Goal: Task Accomplishment & Management: Manage account settings

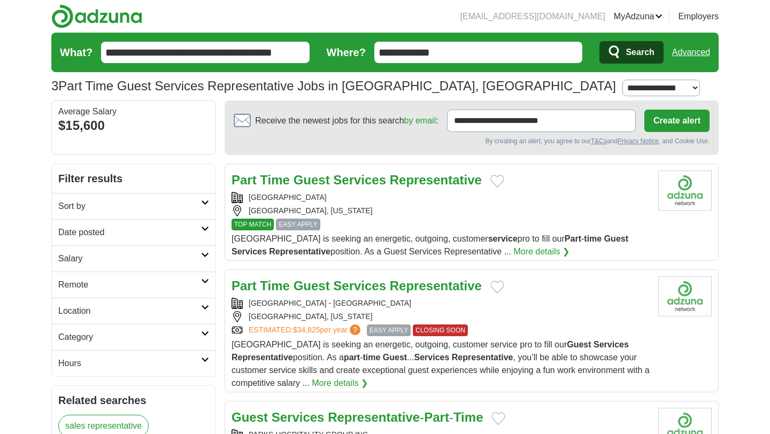
click at [496, 179] on button "Add to favorite jobs" at bounding box center [497, 181] width 14 height 13
click at [493, 282] on button "Add to favorite jobs" at bounding box center [497, 287] width 14 height 13
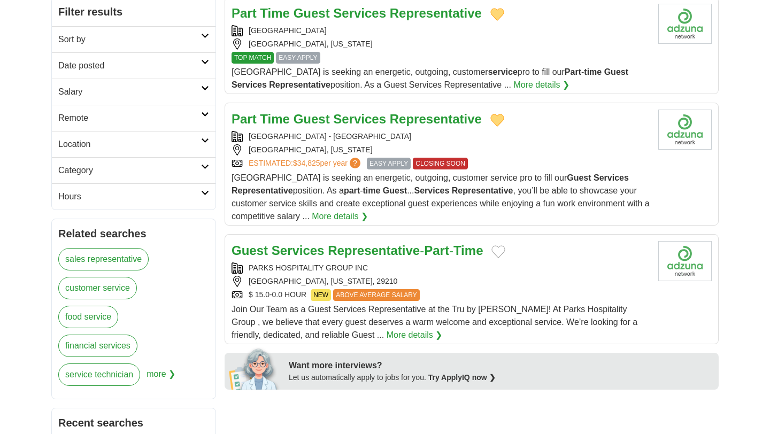
scroll to position [166, 0]
click at [378, 128] on h2 "Part Time Guest Services Representative" at bounding box center [357, 119] width 250 height 19
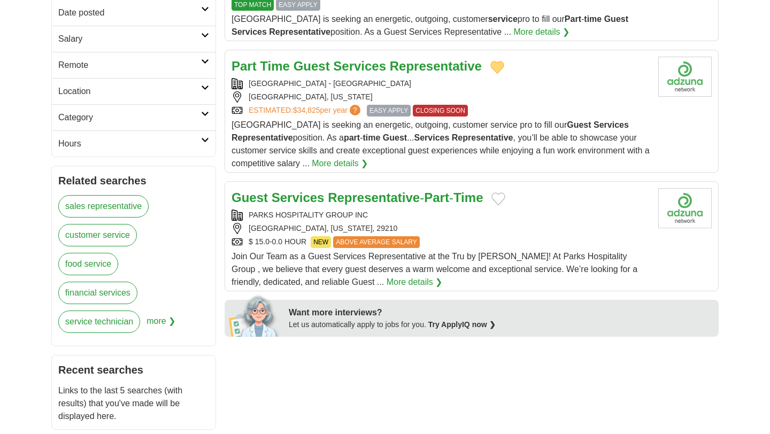
scroll to position [217, 0]
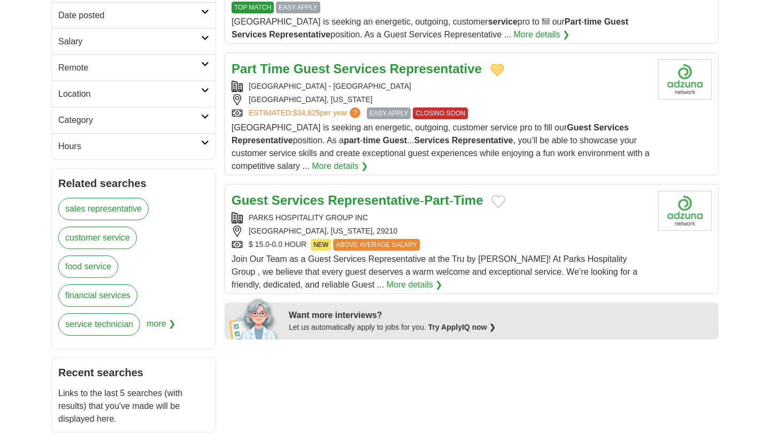
click at [359, 202] on strong "Representative" at bounding box center [374, 200] width 92 height 14
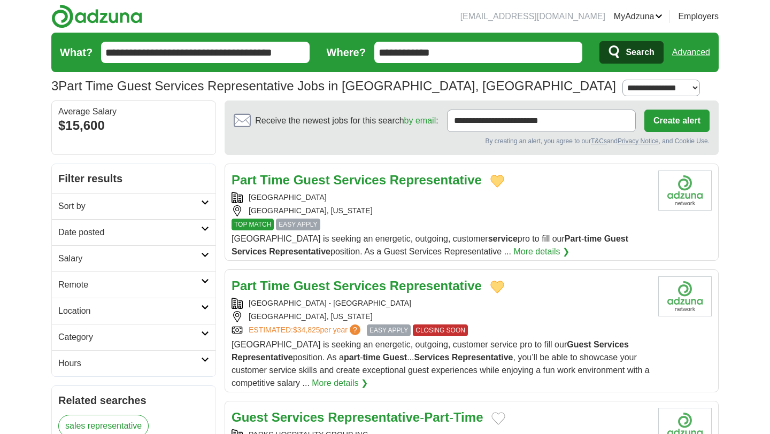
click at [646, 13] on link "MyAdzuna" at bounding box center [638, 16] width 49 height 13
click at [0, 0] on link "Alerts" at bounding box center [0, 0] width 0 height 0
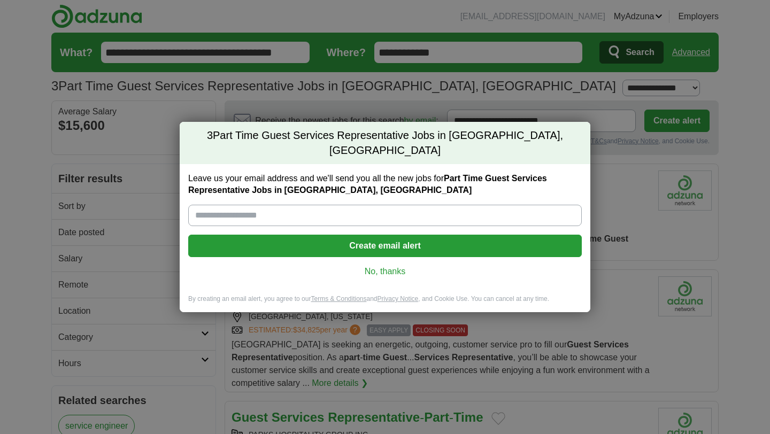
click at [388, 266] on link "No, thanks" at bounding box center [385, 272] width 376 height 12
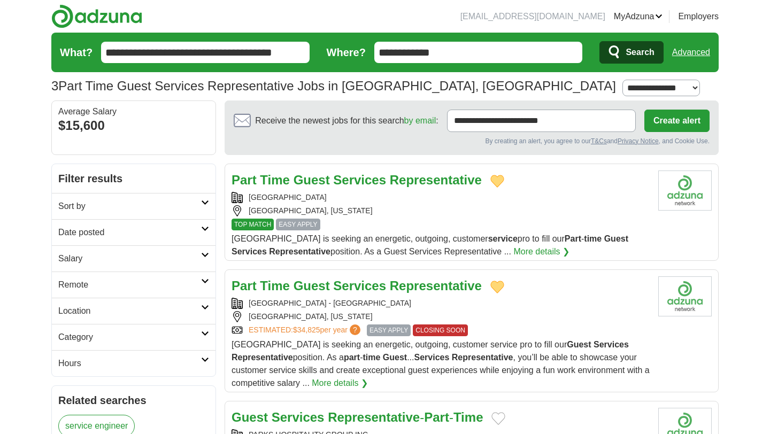
click at [228, 51] on input "**********" at bounding box center [205, 52] width 209 height 21
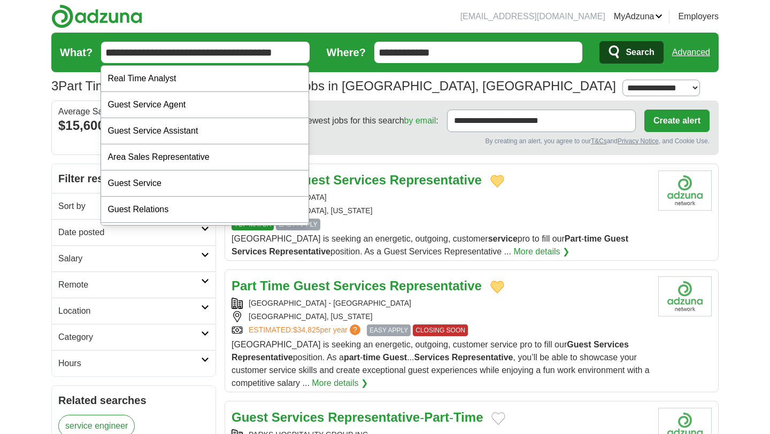
click at [228, 51] on input "**********" at bounding box center [205, 52] width 209 height 21
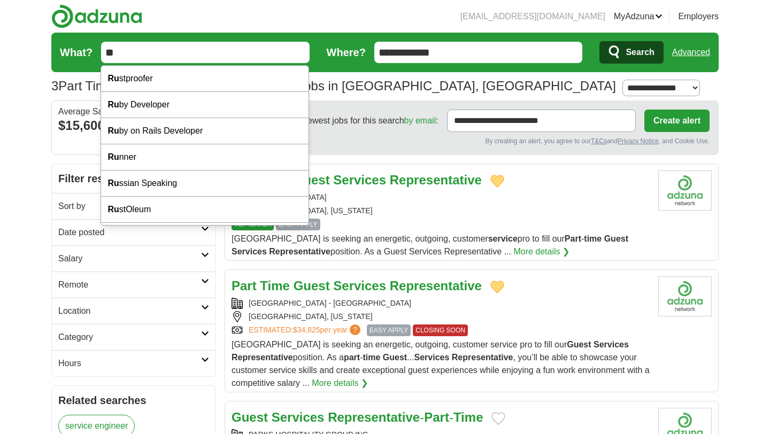
type input "*"
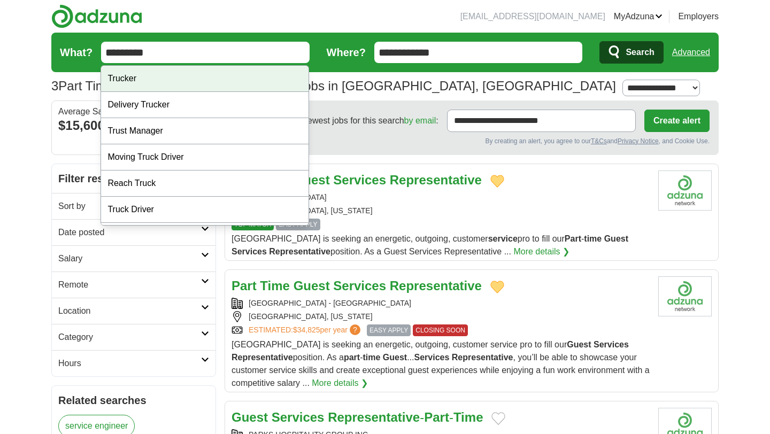
type input "*********"
click at [600, 41] on button "Search" at bounding box center [632, 52] width 64 height 22
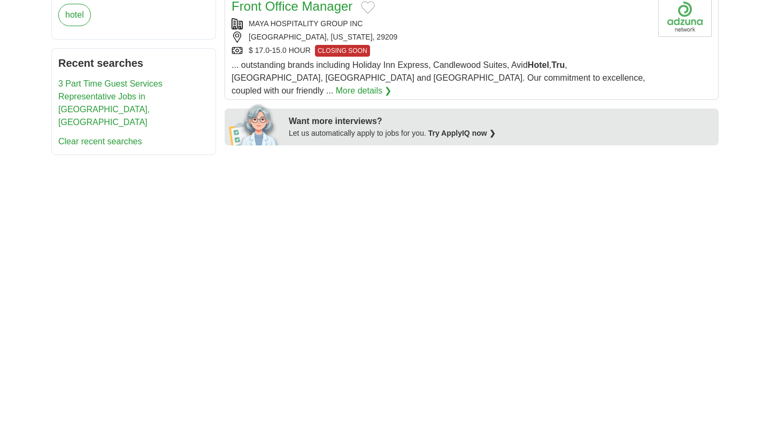
scroll to position [412, 0]
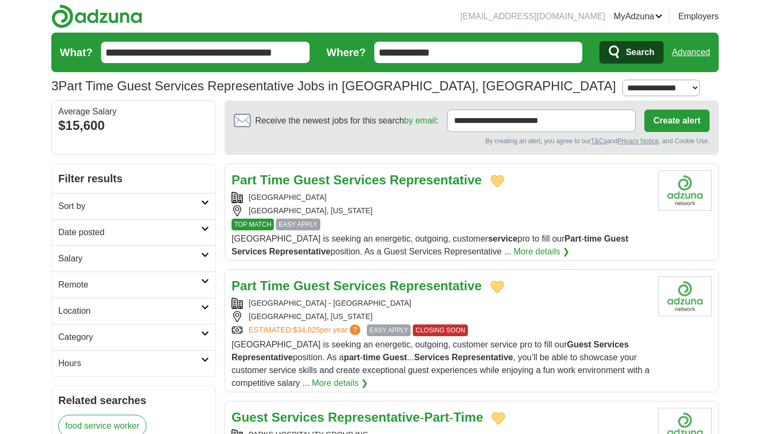
click at [0, 0] on link "Favorites" at bounding box center [0, 0] width 0 height 0
